Goal: Communication & Community: Answer question/provide support

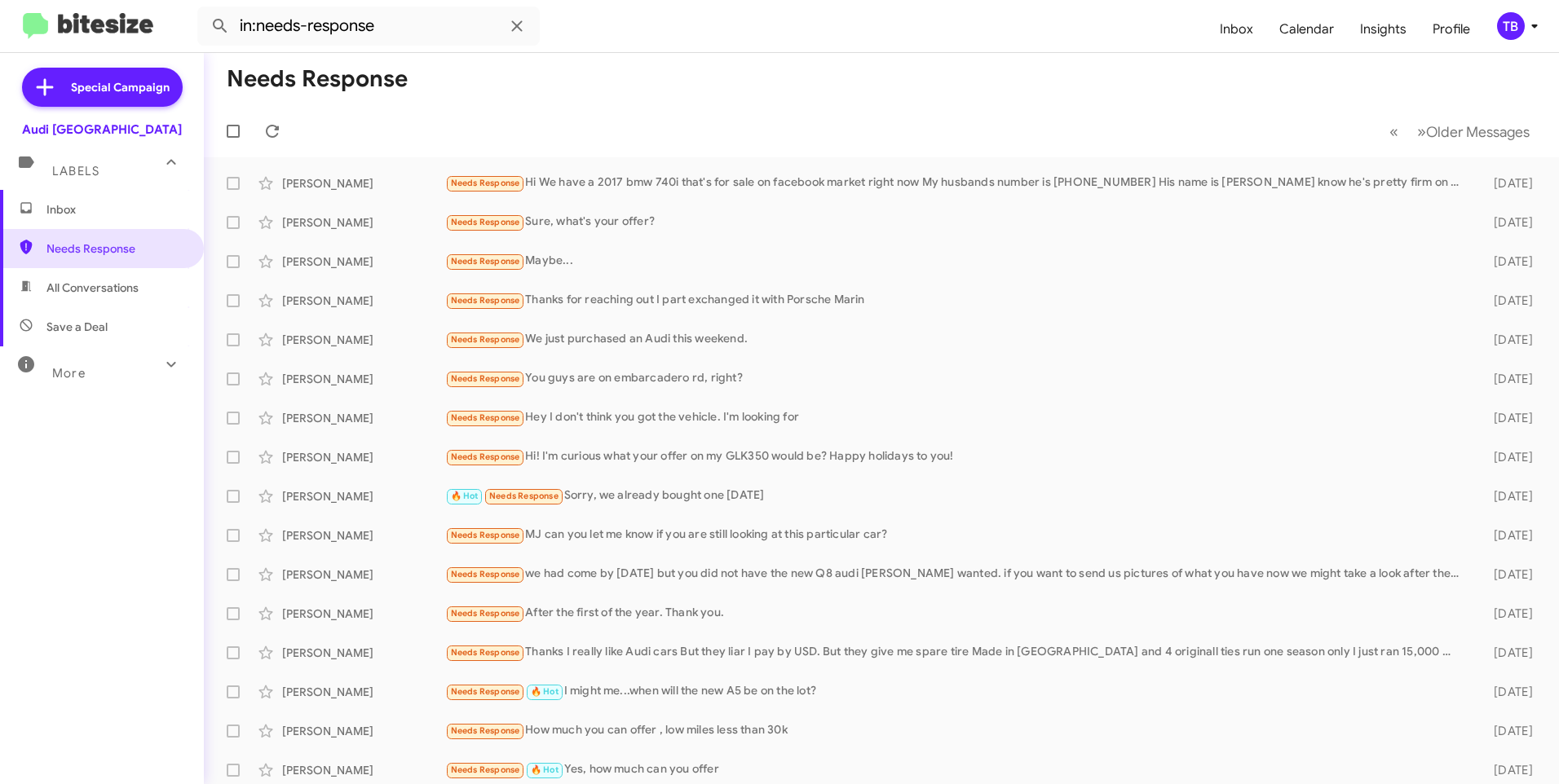
click at [433, 130] on mat-toolbar-row "« Previous » Next Older Messages" at bounding box center [881, 131] width 1355 height 52
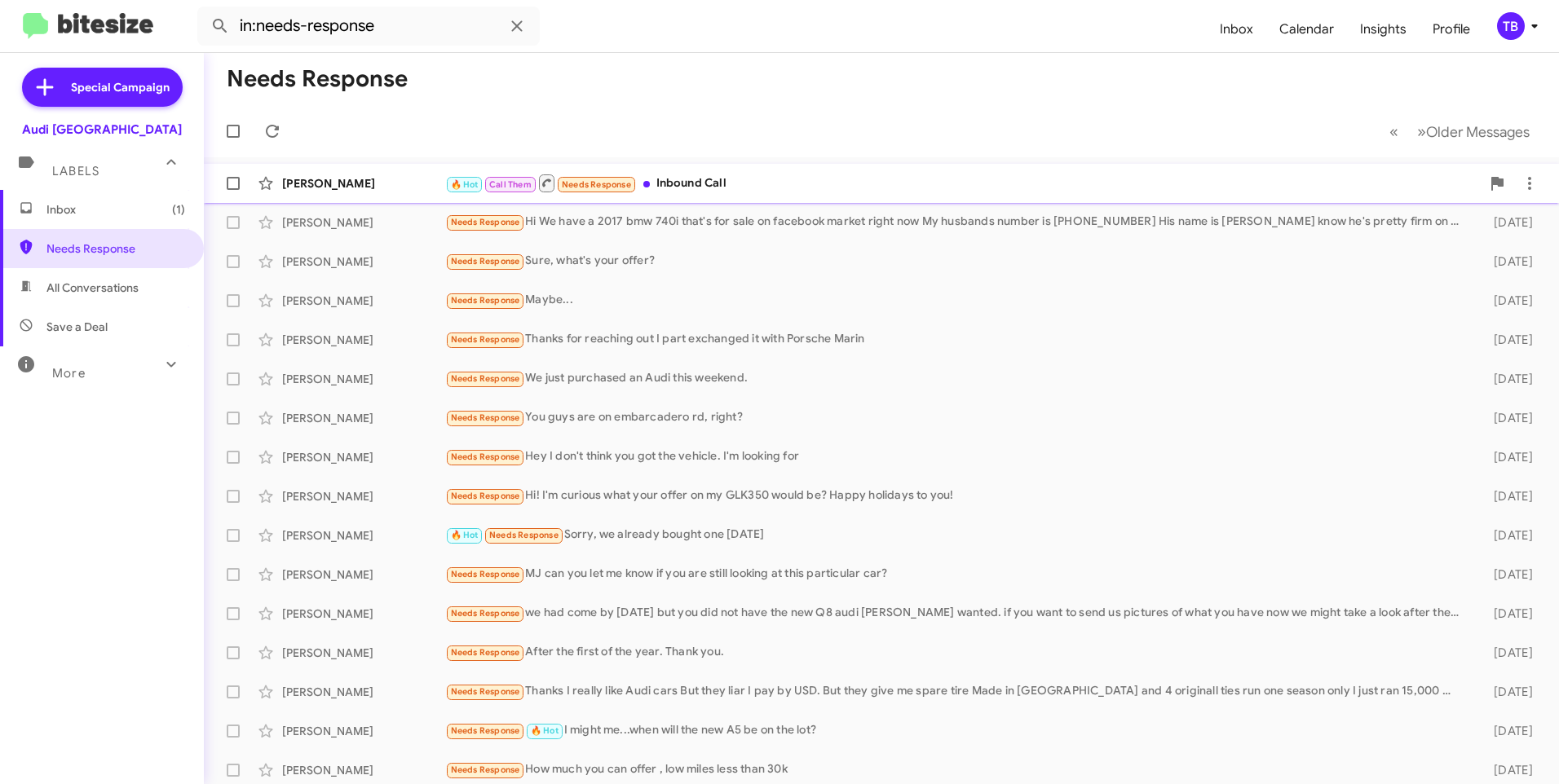
click at [850, 180] on div "🔥 Hot Call Them Needs Response Inbound Call" at bounding box center [963, 183] width 1035 height 21
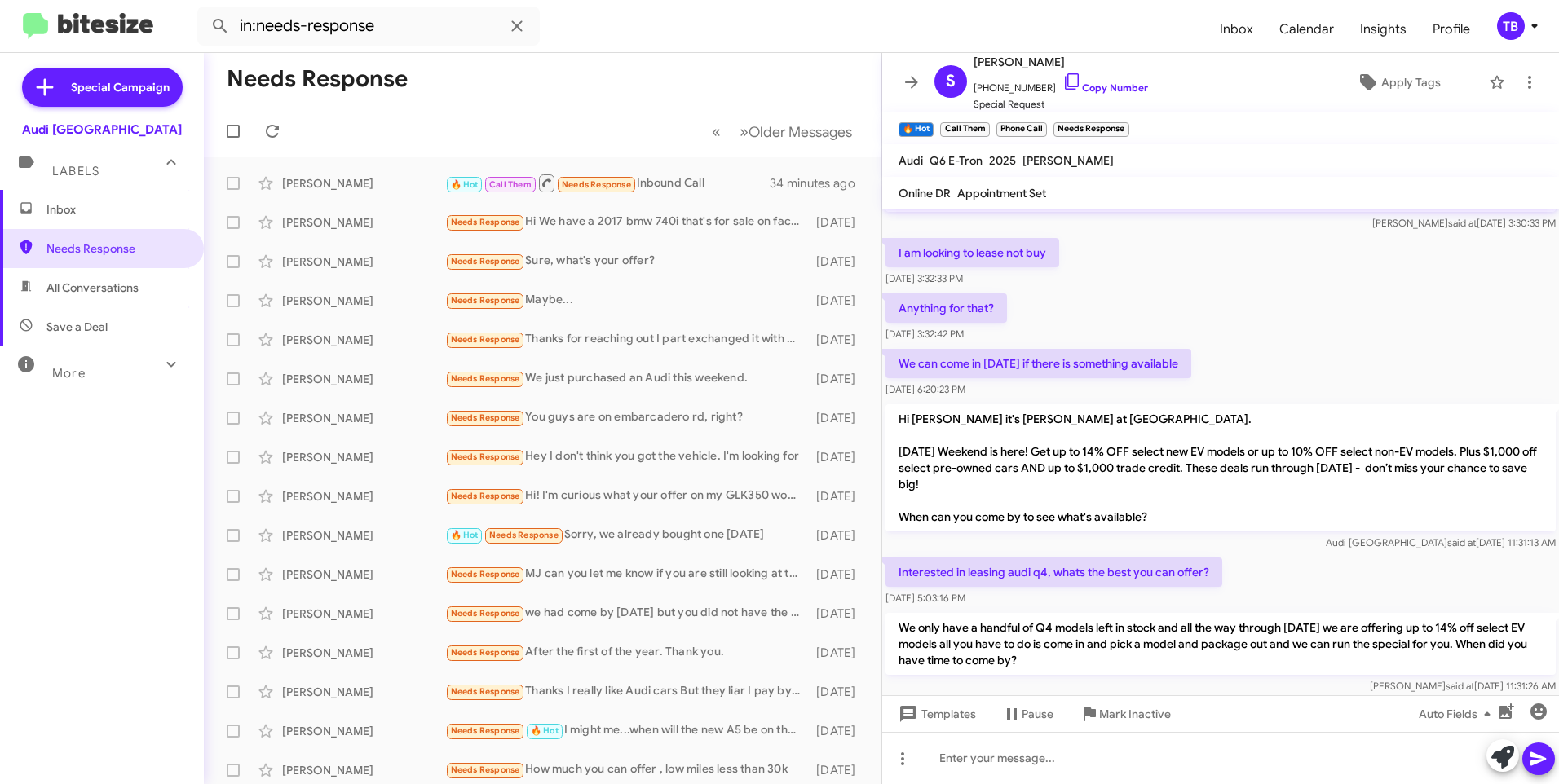
scroll to position [897, 0]
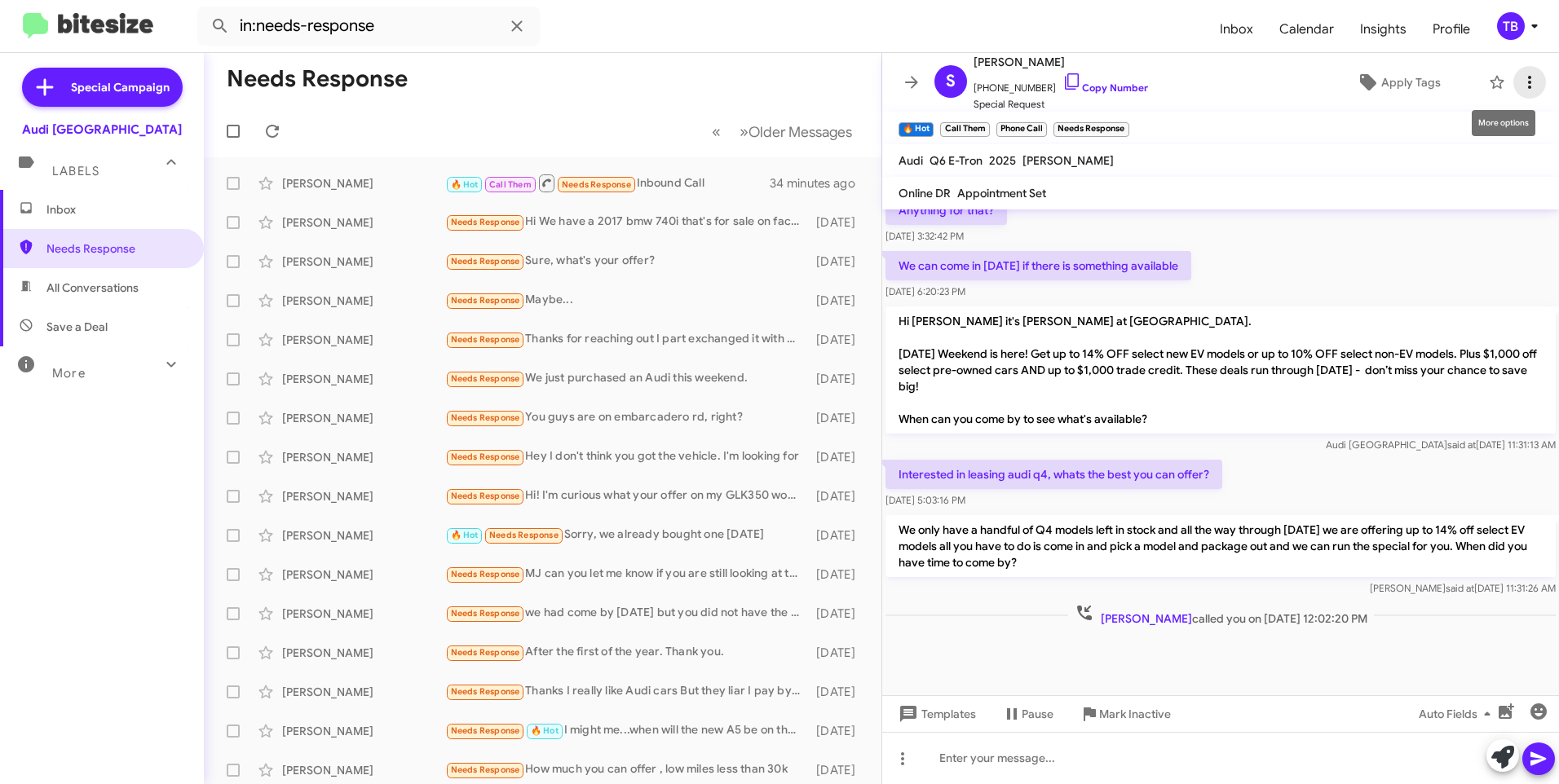
click at [1520, 85] on icon at bounding box center [1529, 82] width 20 height 20
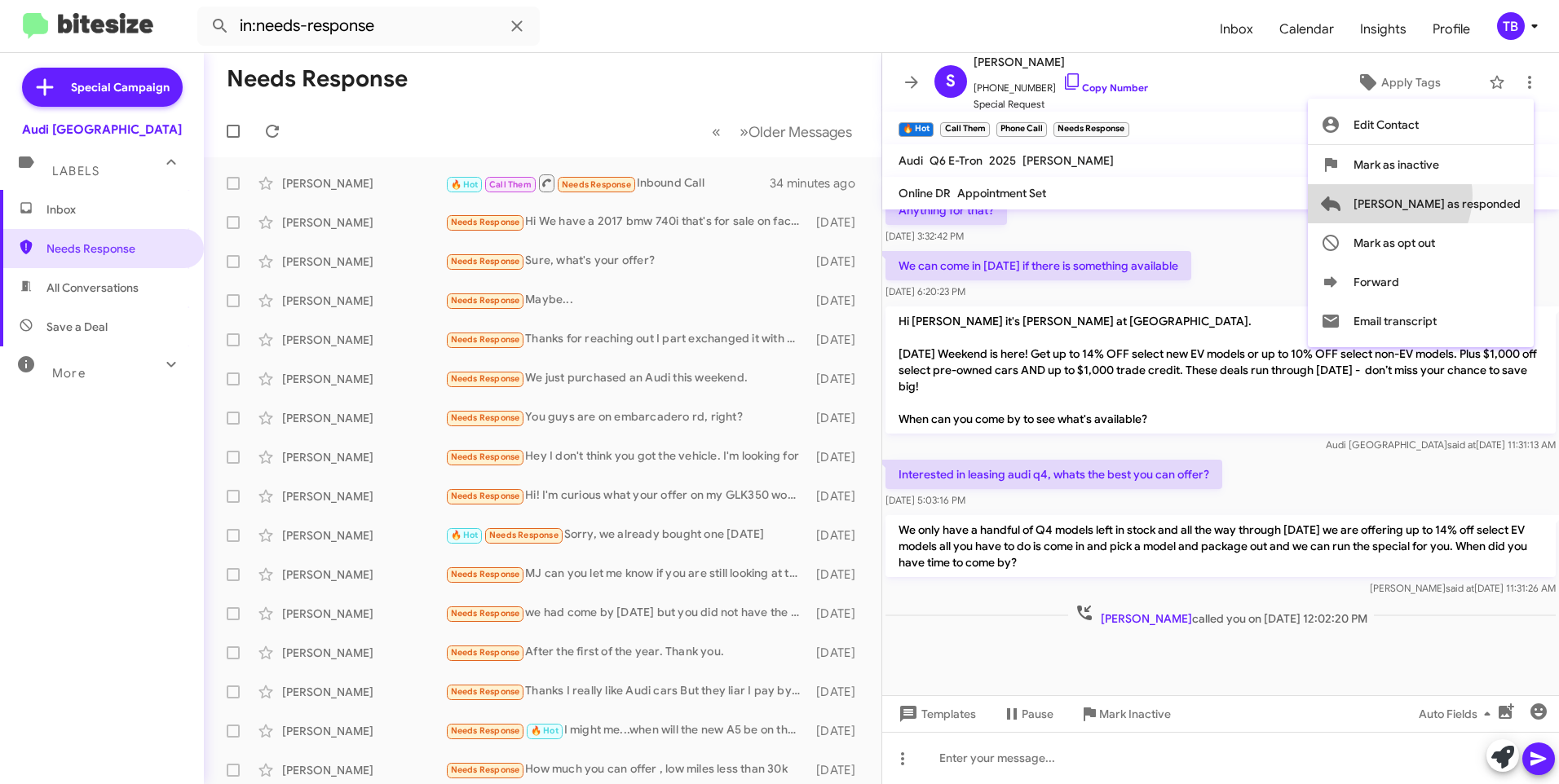
click at [1454, 195] on span "[PERSON_NAME] as responded" at bounding box center [1437, 204] width 167 height 39
